Goal: Task Accomplishment & Management: Manage account settings

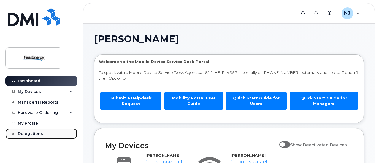
click at [31, 132] on div "Delegations" at bounding box center [30, 134] width 25 height 5
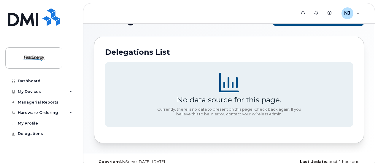
scroll to position [29, 0]
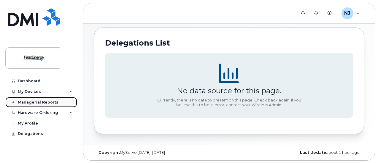
click at [47, 100] on div "Managerial Reports" at bounding box center [38, 102] width 41 height 5
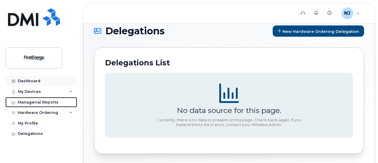
scroll to position [0, 0]
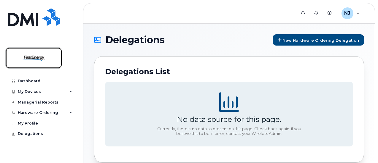
click at [35, 58] on img at bounding box center [34, 58] width 46 height 17
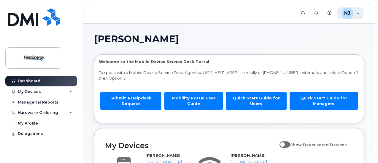
click at [359, 14] on div "NJ Nagle, Joseph P Employee" at bounding box center [350, 13] width 26 height 12
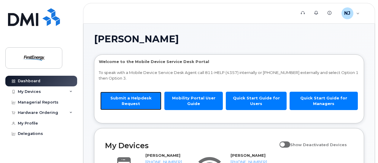
click at [131, 101] on link "Submit a Helpdesk Request" at bounding box center [130, 101] width 61 height 18
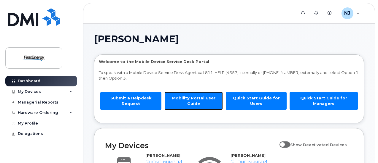
click at [193, 100] on link "Mobility Portal User Guide" at bounding box center [193, 101] width 58 height 18
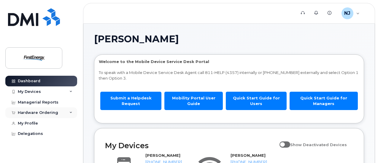
click at [69, 113] on icon at bounding box center [70, 113] width 3 height 3
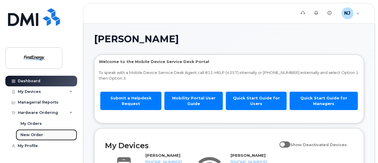
click at [37, 135] on div "New Order" at bounding box center [31, 135] width 23 height 5
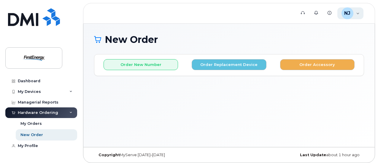
click at [343, 12] on div "NJ" at bounding box center [347, 13] width 12 height 12
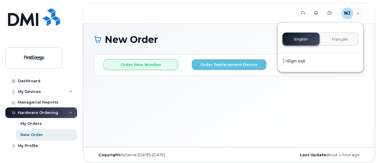
click at [241, 16] on header "Support Alerts Knowledge Base NJ Nagle, Joseph P Employee English Français Sign…" at bounding box center [229, 13] width 292 height 21
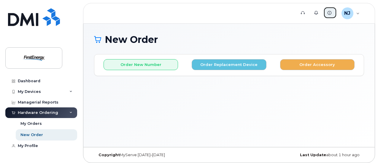
click at [328, 12] on icon at bounding box center [329, 13] width 4 height 4
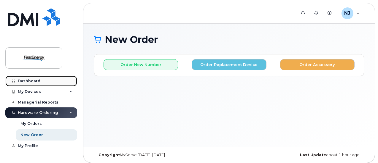
click at [27, 81] on div "Dashboard" at bounding box center [29, 81] width 23 height 5
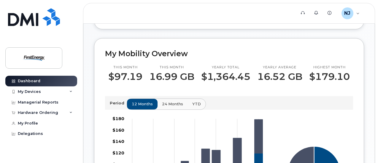
scroll to position [184, 0]
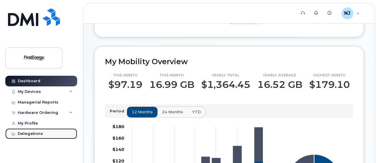
click at [27, 133] on div "Delegations" at bounding box center [30, 134] width 25 height 5
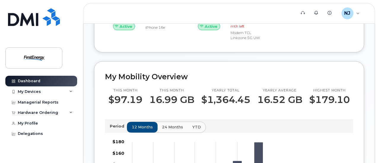
scroll to position [178, 0]
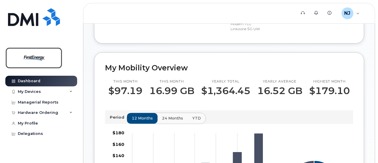
click at [33, 55] on img at bounding box center [34, 58] width 46 height 17
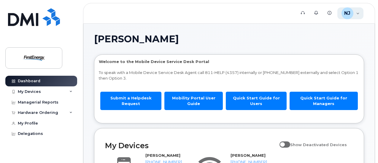
click at [362, 13] on div "NJ [PERSON_NAME] Employee" at bounding box center [350, 13] width 26 height 12
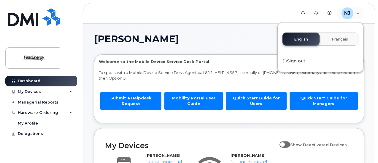
click at [341, 39] on span "Français" at bounding box center [340, 39] width 16 height 5
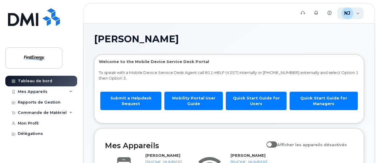
click at [355, 15] on div "NJ Nagle, Joseph P Employee" at bounding box center [350, 13] width 26 height 12
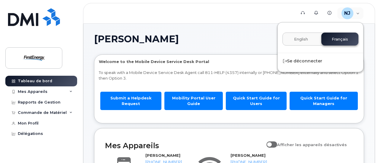
click at [305, 37] on span "English" at bounding box center [301, 39] width 14 height 5
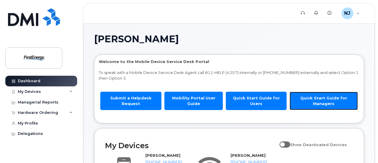
click at [311, 98] on link "Quick Start Guide for Managers" at bounding box center [323, 101] width 68 height 18
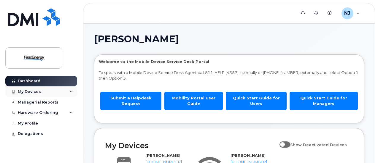
click at [69, 91] on div "My Devices" at bounding box center [41, 92] width 72 height 11
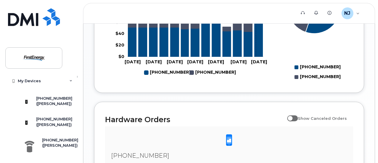
scroll to position [421, 0]
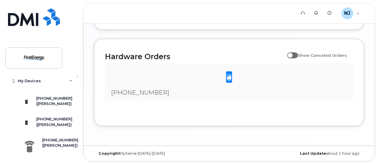
click at [292, 53] on input "Show Canceled Orders" at bounding box center [289, 52] width 5 height 5
checkbox input "false"
click at [79, 141] on div "Dashboard My Devices Add Device [PHONE_NUMBER] ([PERSON_NAME]) [PHONE_NUMBER] (…" at bounding box center [40, 81] width 80 height 163
click at [76, 135] on div "[PHONE_NUMBER] ([PERSON_NAME])" at bounding box center [47, 124] width 63 height 21
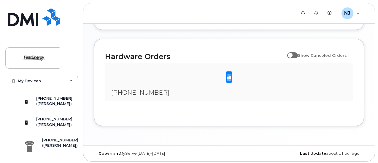
click at [76, 135] on div "717-654-3908 (Joseph P Nagle)" at bounding box center [47, 124] width 63 height 21
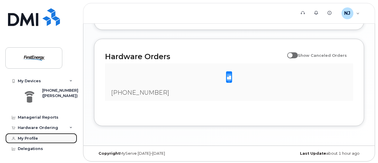
click at [31, 139] on div "My Profile" at bounding box center [28, 138] width 20 height 5
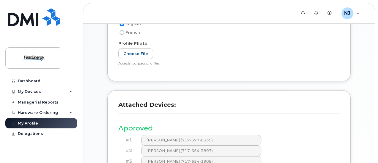
scroll to position [178, 0]
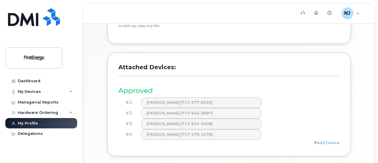
click at [311, 109] on div "#2 [PERSON_NAME] (717-654-3897)" at bounding box center [228, 113] width 221 height 11
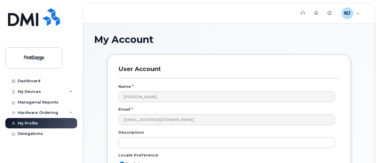
scroll to position [0, 0]
